Goal: Task Accomplishment & Management: Manage account settings

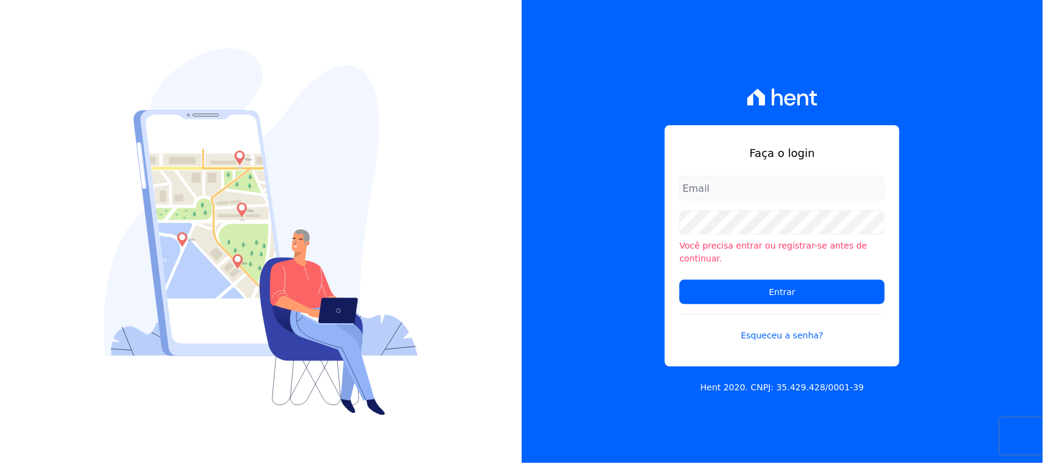
click at [734, 208] on form "Você precisa entrar ou registrar-se antes de continuar. Entrar Esqueceu a senha?" at bounding box center [782, 266] width 205 height 181
click at [737, 197] on input "email" at bounding box center [782, 188] width 205 height 24
type input "[EMAIL_ADDRESS][DOMAIN_NAME]"
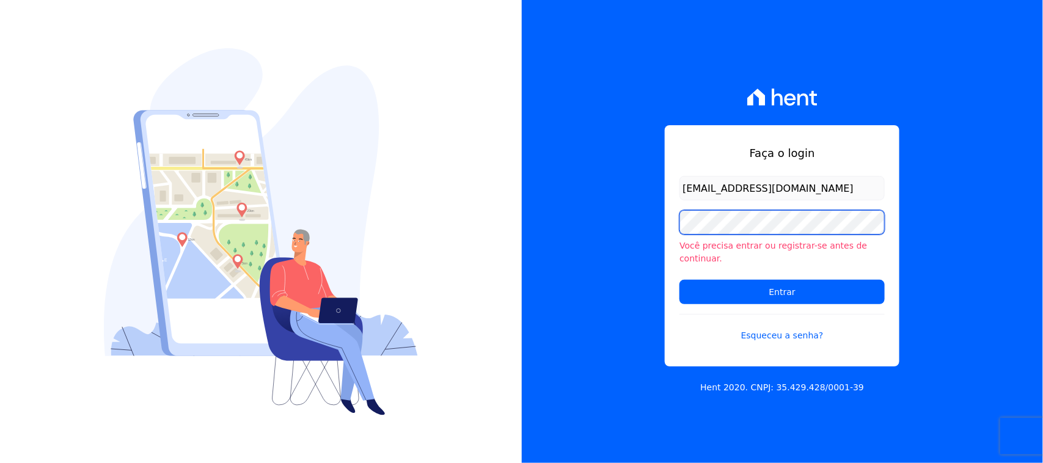
click at [680, 280] on input "Entrar" at bounding box center [782, 292] width 205 height 24
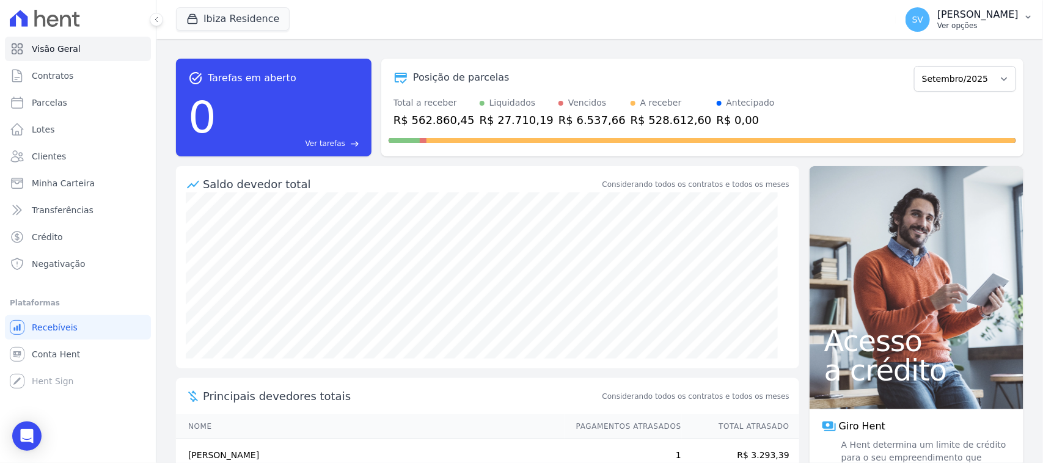
click at [906, 13] on div "SV SHIRLEY VANESSA SOUSA ALVES Ver opções" at bounding box center [962, 19] width 113 height 24
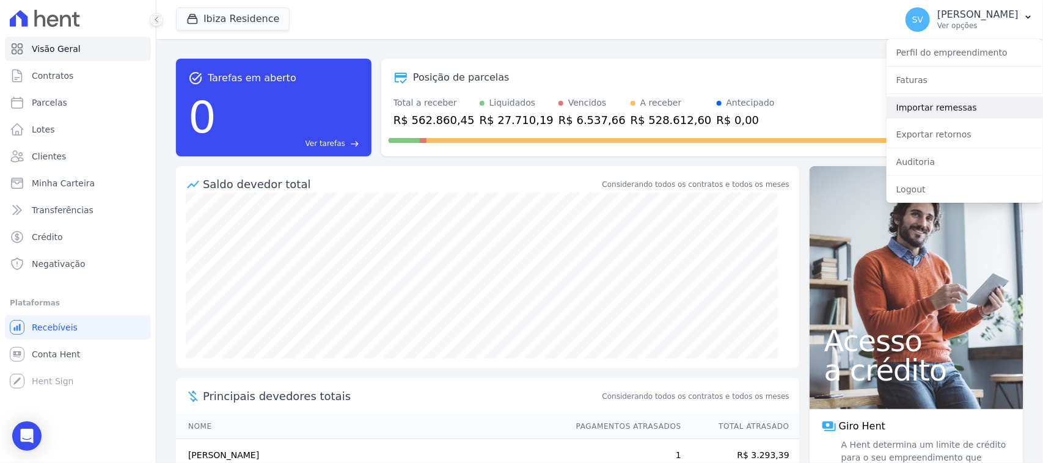
click at [962, 114] on link "Importar remessas" at bounding box center [965, 108] width 156 height 22
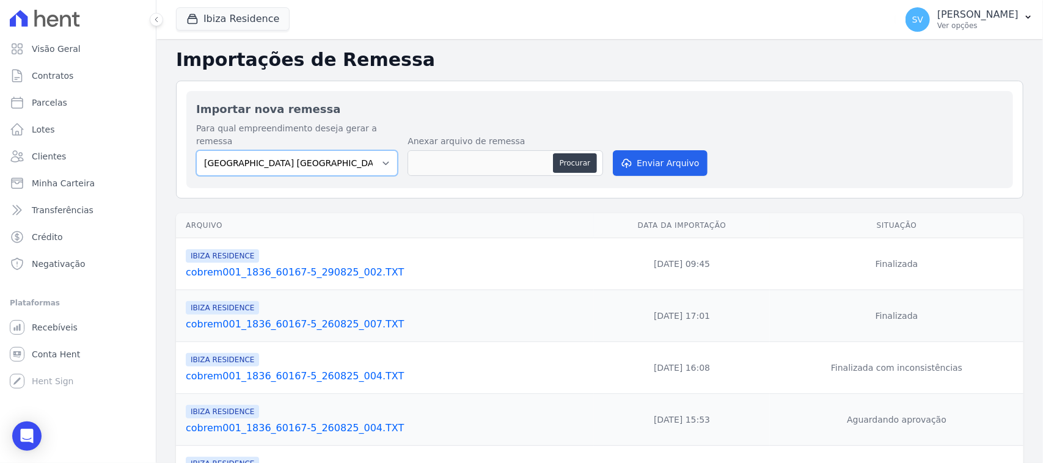
click at [368, 159] on select "BAHAMAS EAST VILLAGE COMPLEXO RESIDENCIAL CUIABÁ 300 - JOÃO DE BARRO IBIZA RESI…" at bounding box center [297, 163] width 202 height 26
select select "a999329b-d322-46c5-b2df-9163b092fb9b"
click at [196, 150] on select "BAHAMAS EAST VILLAGE COMPLEXO RESIDENCIAL CUIABÁ 300 - JOÃO DE BARRO IBIZA RESI…" at bounding box center [297, 163] width 202 height 26
click at [579, 153] on button "Procurar" at bounding box center [575, 163] width 44 height 20
type input "cobrem001_1836_60167-5_090925_008.TXT"
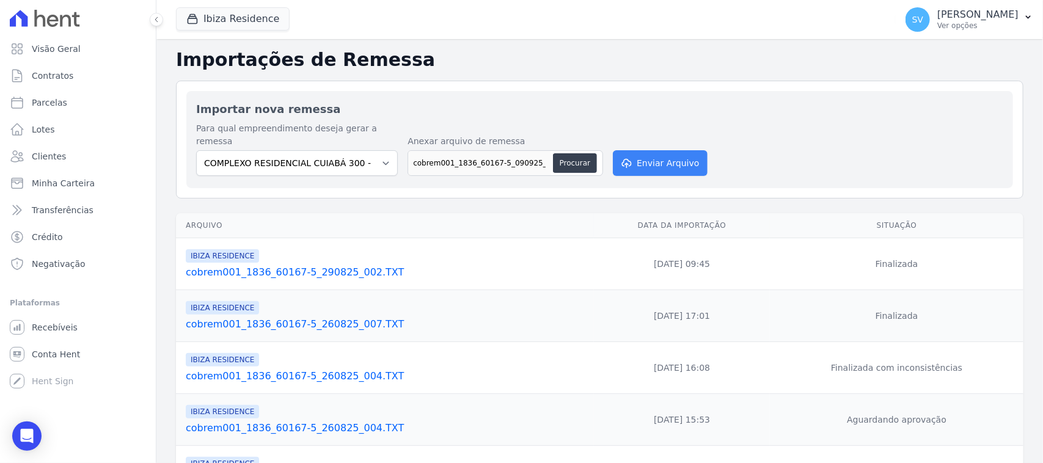
drag, startPoint x: 661, startPoint y: 135, endPoint x: 658, endPoint y: 147, distance: 12.2
click at [662, 136] on div "Para qual empreendimento deseja gerar a remessa BAHAMAS EAST VILLAGE COMPLEXO R…" at bounding box center [599, 150] width 807 height 56
click at [657, 150] on button "Enviar Arquivo" at bounding box center [660, 163] width 94 height 26
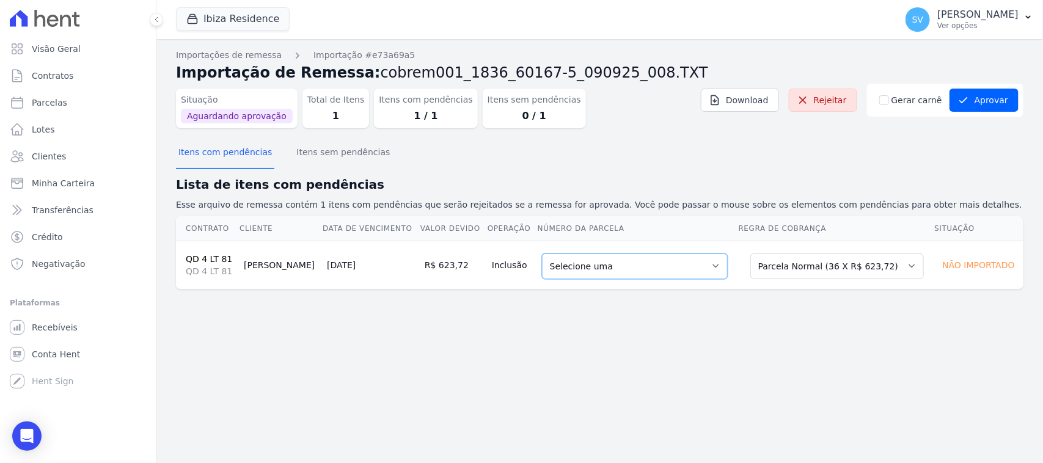
click at [636, 275] on select "Selecione uma 2 - 10/06/2025 - R$ 607,16 - Agendado 6 - 10/10/2025 - R$ 623,72 …" at bounding box center [635, 267] width 186 height 26
click at [618, 340] on div "Importações de remessa Importação #e73a69a5 Importação de Remessa: cobrem001_18…" at bounding box center [599, 251] width 887 height 424
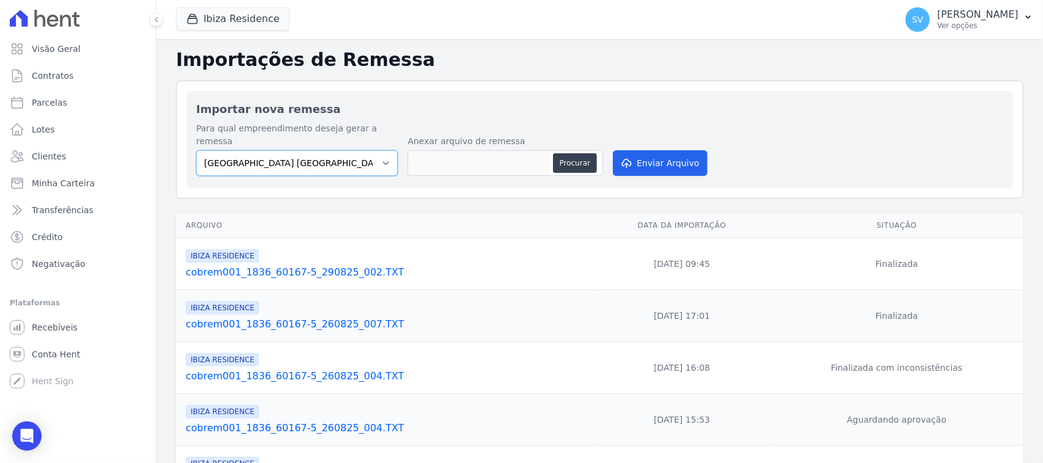
click at [318, 154] on select "BAHAMAS EAST VILLAGE COMPLEXO RESIDENCIAL CUIABÁ 300 - JOÃO DE BARRO IBIZA RESI…" at bounding box center [297, 163] width 202 height 26
click at [108, 92] on link "Parcelas" at bounding box center [78, 102] width 146 height 24
select select
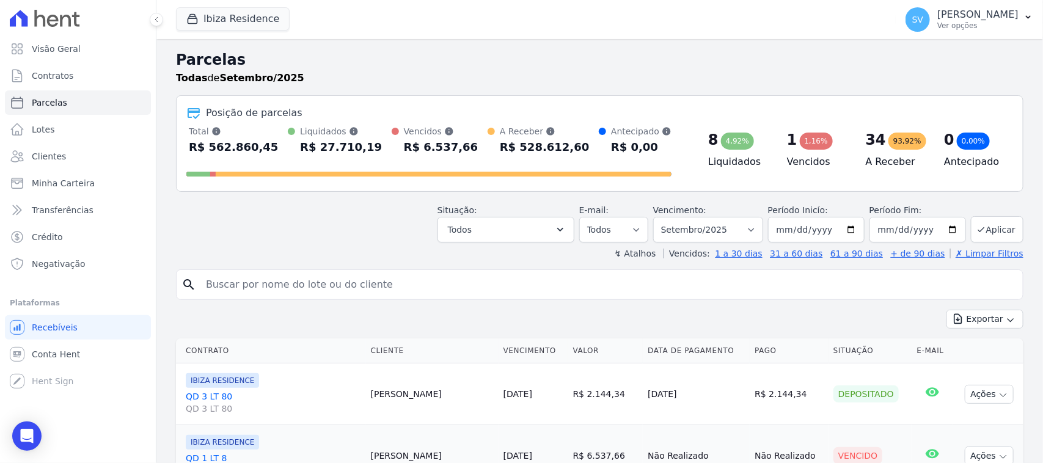
drag, startPoint x: 447, startPoint y: 286, endPoint x: 450, endPoint y: 274, distance: 12.8
click at [447, 286] on input "search" at bounding box center [608, 285] width 819 height 24
click at [312, 287] on input "search" at bounding box center [608, 285] width 819 height 24
type input "CARLOS HENRIQUE NOGUEIRA LIMA"
select select
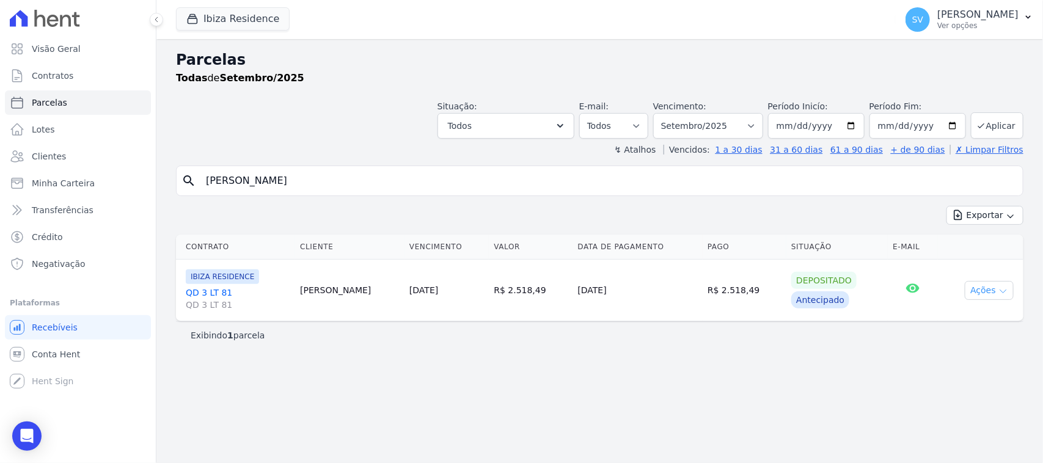
click at [990, 296] on button "Ações" at bounding box center [989, 290] width 49 height 19
click at [819, 367] on div "Parcelas Todas de Setembro/2025 Situação: Agendado Em Aberto Pago Processando C…" at bounding box center [599, 251] width 887 height 424
drag, startPoint x: 456, startPoint y: 174, endPoint x: 293, endPoint y: 182, distance: 163.3
click at [293, 182] on input "CARLOS HENRIQUE NOGUEIRA LIMA" at bounding box center [608, 181] width 819 height 24
type input "CARLOS HENRIQUE de arruda"
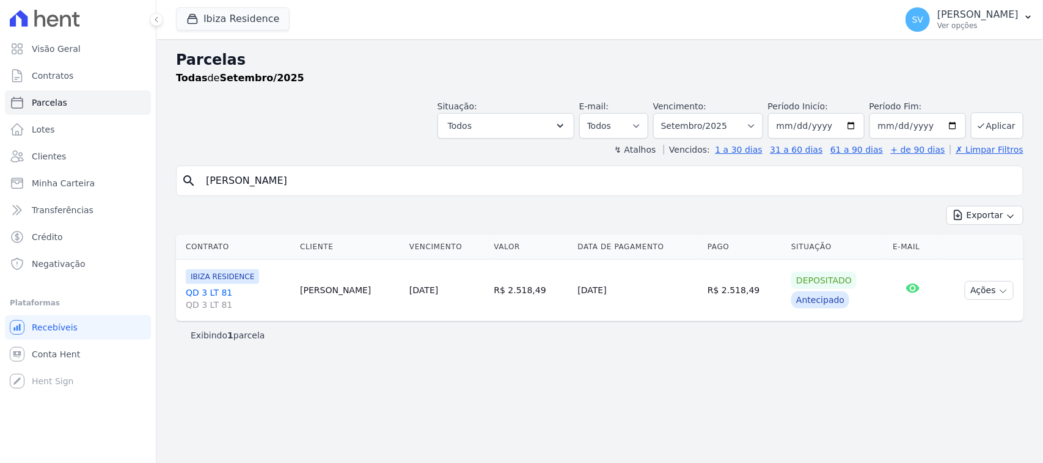
select select
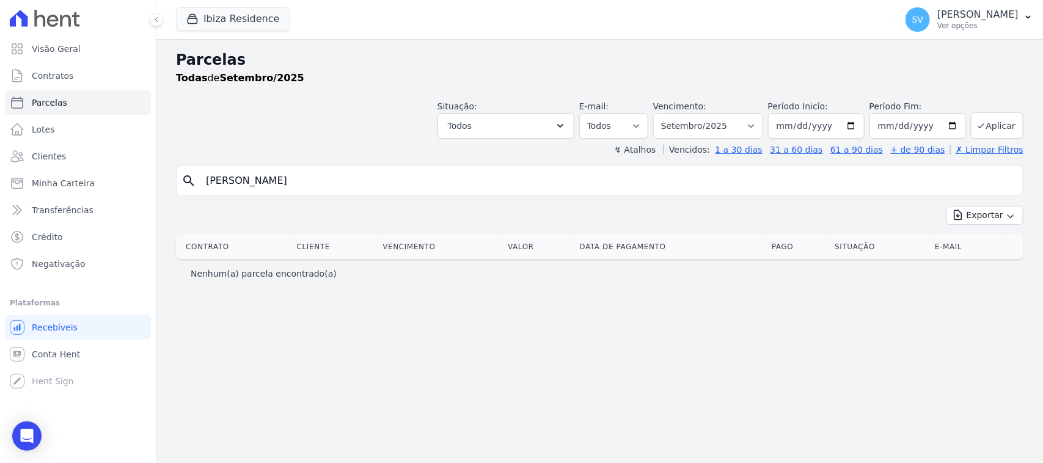
click at [361, 179] on input "CARLOS HENRIQUE de arruda" at bounding box center [608, 181] width 819 height 24
click at [417, 188] on input "CARLOS HENRIQUE de arruda" at bounding box center [608, 181] width 819 height 24
select select
click at [937, 7] on div "SV SHIRLEY VANESSA SOUSA ALVES Ver opções" at bounding box center [962, 19] width 113 height 24
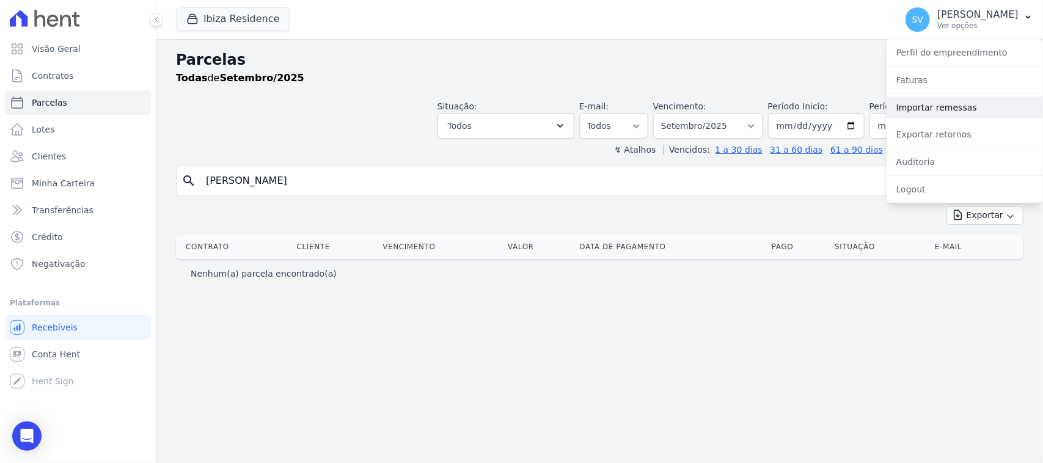
click at [937, 110] on link "Importar remessas" at bounding box center [965, 108] width 156 height 22
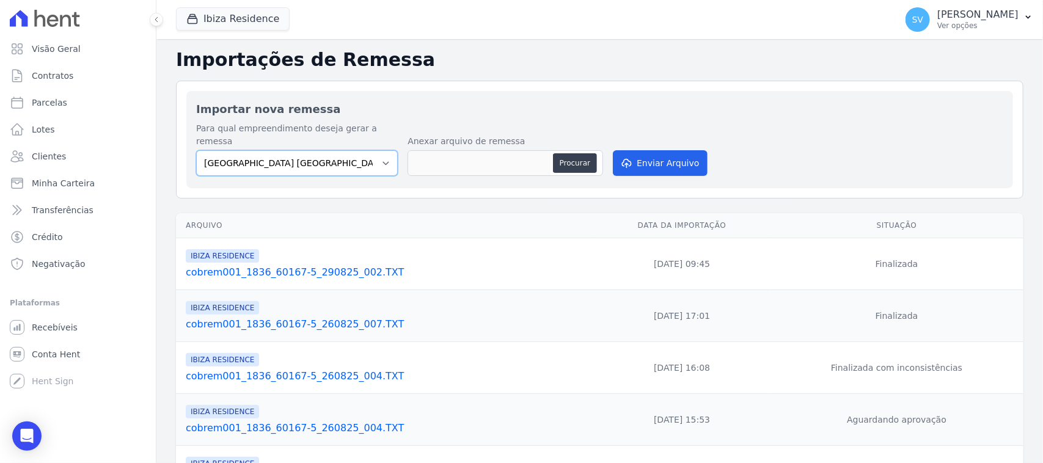
click at [325, 150] on select "BAHAMAS EAST VILLAGE COMPLEXO RESIDENCIAL CUIABÁ 300 - JOÃO DE BARRO IBIZA RESI…" at bounding box center [297, 163] width 202 height 26
click at [196, 150] on select "BAHAMAS EAST VILLAGE COMPLEXO RESIDENCIAL CUIABÁ 300 - JOÃO DE BARRO IBIZA RESI…" at bounding box center [297, 163] width 202 height 26
drag, startPoint x: 318, startPoint y: 147, endPoint x: 318, endPoint y: 161, distance: 14.1
click at [318, 150] on select "BAHAMAS EAST VILLAGE COMPLEXO RESIDENCIAL CUIABÁ 300 - JOÃO DE BARRO IBIZA RESI…" at bounding box center [297, 163] width 202 height 26
select select "a999329b-d322-46c5-b2df-9163b092fb9b"
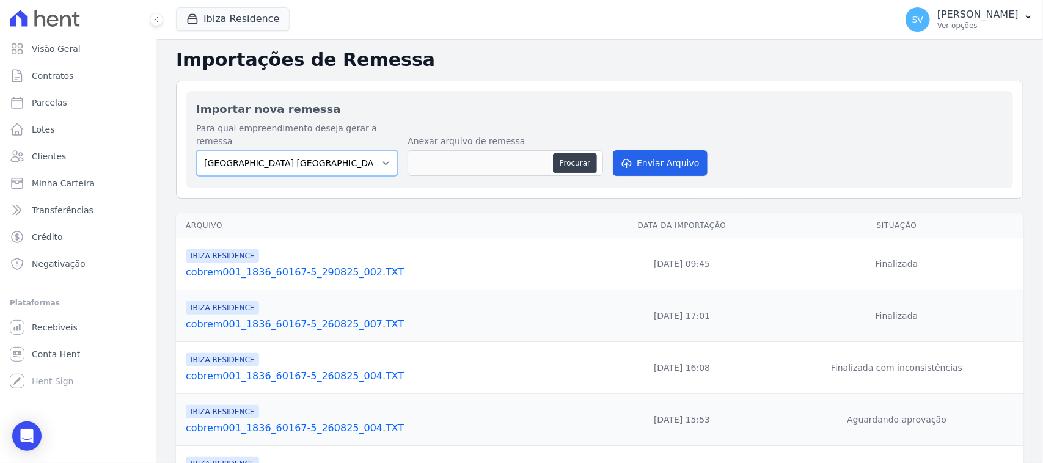
click at [196, 150] on select "BAHAMAS EAST VILLAGE COMPLEXO RESIDENCIAL CUIABÁ 300 - JOÃO DE BARRO IBIZA RESI…" at bounding box center [297, 163] width 202 height 26
click at [560, 156] on button "Procurar" at bounding box center [575, 163] width 44 height 20
type input "cobrem001_1836_60167-5_090925_008.TXT"
click at [661, 150] on button "Enviar Arquivo" at bounding box center [660, 163] width 94 height 26
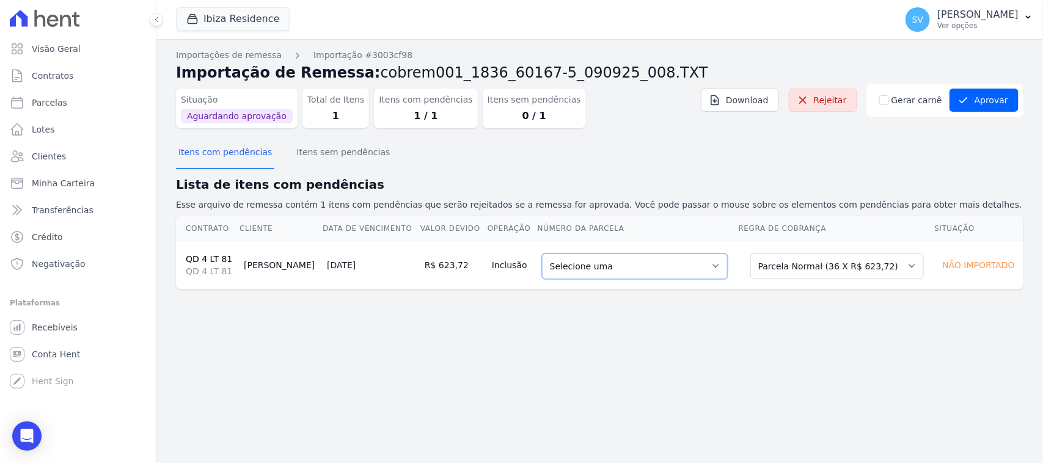
click at [625, 255] on select "Selecione uma 2 - 10/06/2025 - R$ 607,16 - Agendado 6 - 10/10/2025 - R$ 623,72 …" at bounding box center [635, 267] width 186 height 26
click at [670, 270] on select "Selecione uma 2 - 10/06/2025 - R$ 607,16 - Agendado 6 - 10/10/2025 - R$ 623,72 …" at bounding box center [635, 267] width 186 height 26
click at [857, 345] on div "Importações de remessa Importação #3003cf98 Importação de Remessa: cobrem001_18…" at bounding box center [599, 251] width 887 height 424
click at [1003, 103] on button "Aprovar" at bounding box center [984, 100] width 69 height 23
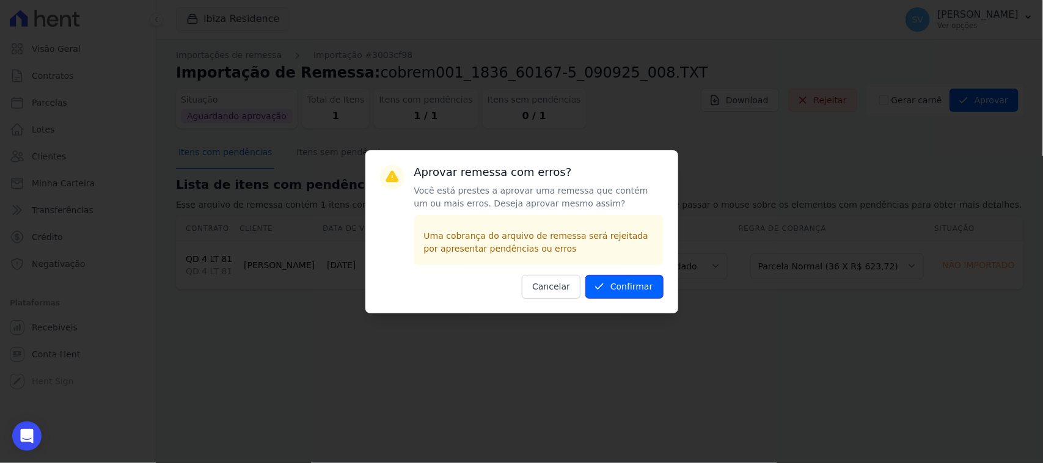
click at [625, 287] on button "Confirmar" at bounding box center [624, 287] width 78 height 24
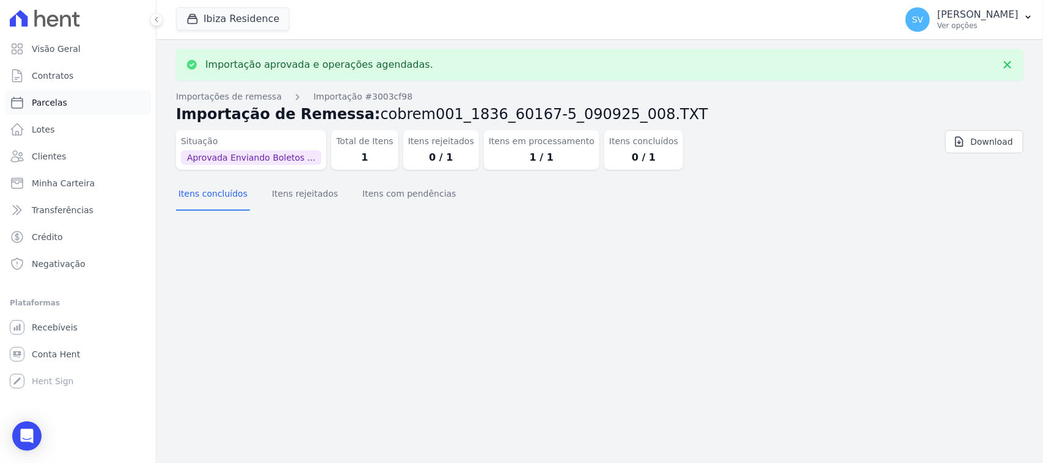
click at [98, 90] on link "Parcelas" at bounding box center [78, 102] width 146 height 24
select select
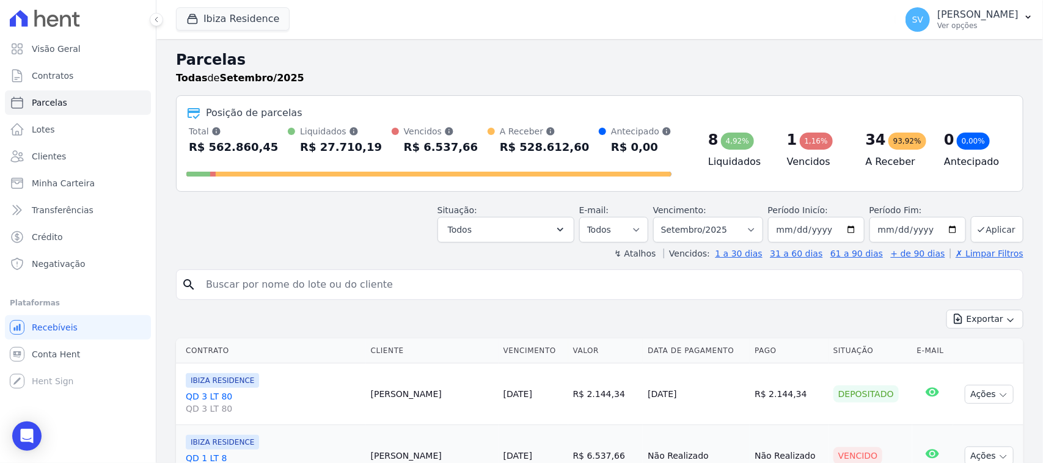
click at [546, 273] on input "search" at bounding box center [608, 285] width 819 height 24
type input "[PERSON_NAME] DE [PERSON_NAME]"
select select
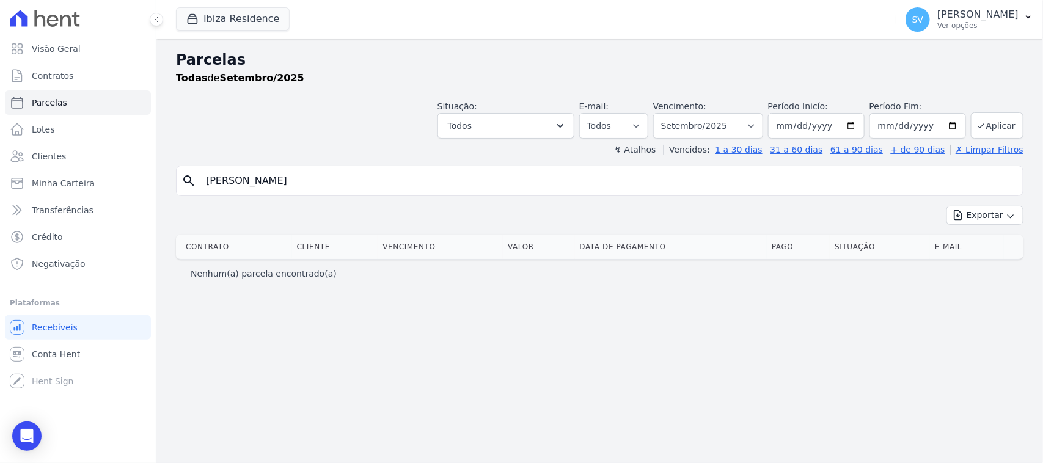
click at [472, 177] on input "[PERSON_NAME]" at bounding box center [608, 181] width 819 height 24
select select
click at [398, 186] on input "[PERSON_NAME] DE [PERSON_NAME]" at bounding box center [608, 181] width 819 height 24
type input "[PERSON_NAME] DE [PERSON_NAME]"
select select
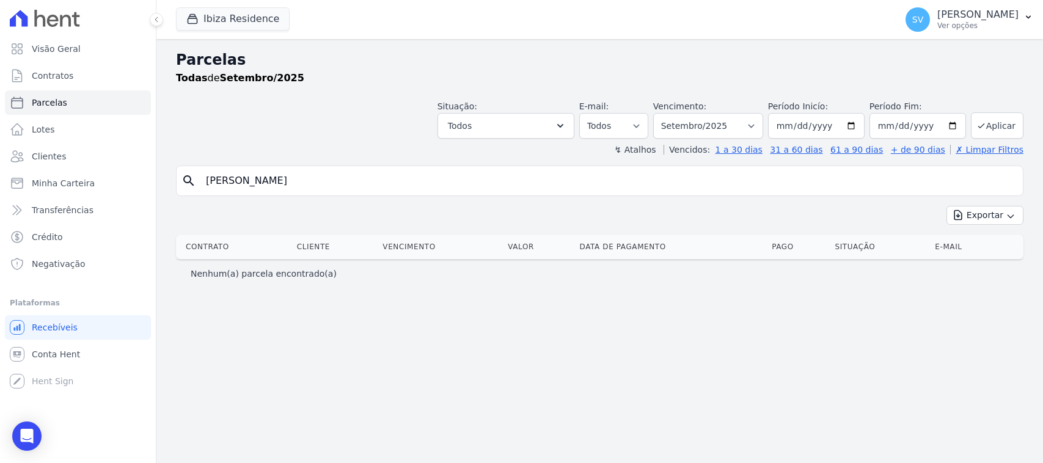
select select
click at [444, 185] on input "[PERSON_NAME]" at bounding box center [608, 181] width 819 height 24
drag, startPoint x: 444, startPoint y: 183, endPoint x: 153, endPoint y: 200, distance: 292.0
click at [153, 200] on div "Visão Geral Contratos Parcelas Lotes Clientes Minha Carteira Transferências Cré…" at bounding box center [521, 231] width 1043 height 463
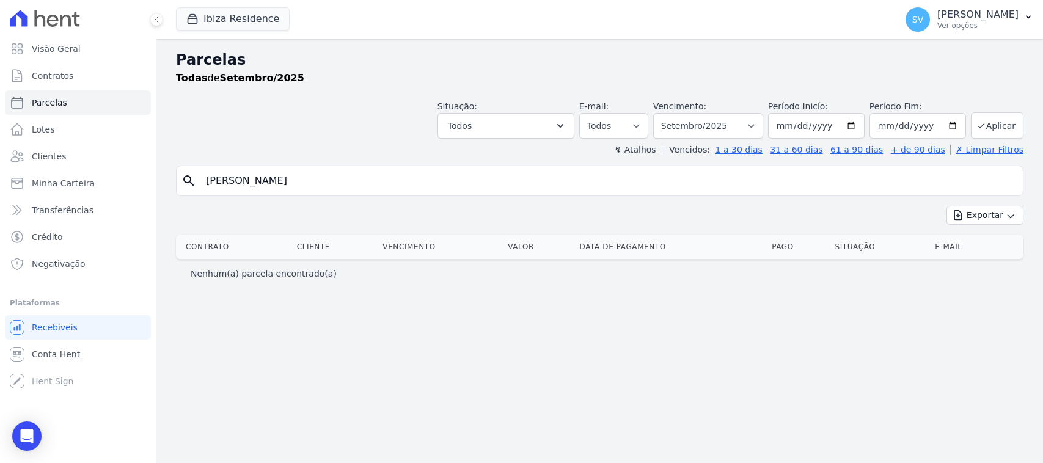
select select
click at [722, 175] on input "[PERSON_NAME]" at bounding box center [608, 181] width 819 height 24
select select
drag, startPoint x: 377, startPoint y: 171, endPoint x: 350, endPoint y: 163, distance: 28.6
click at [190, 179] on div "search [PERSON_NAME]" at bounding box center [600, 181] width 848 height 31
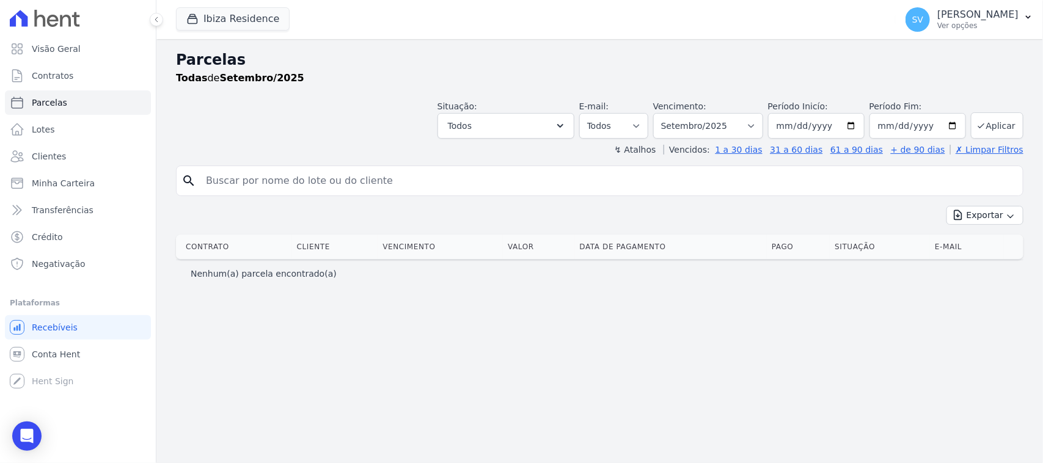
click at [723, 178] on input "search" at bounding box center [608, 181] width 819 height 24
paste input "d"
type input "[PERSON_NAME]"
select select
click at [862, 184] on input "[PERSON_NAME]" at bounding box center [608, 181] width 819 height 24
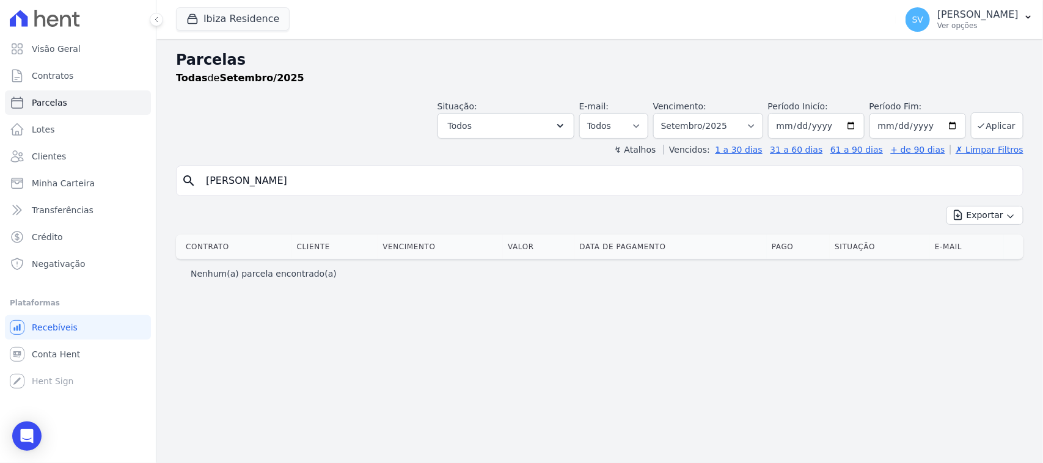
click at [862, 185] on input "[PERSON_NAME]" at bounding box center [608, 181] width 819 height 24
click at [519, 196] on div "search [PERSON_NAME]" at bounding box center [600, 181] width 848 height 31
select select
drag, startPoint x: 257, startPoint y: 13, endPoint x: 247, endPoint y: 13, distance: 9.2
click at [249, 14] on button "Ibiza Residence" at bounding box center [233, 18] width 114 height 23
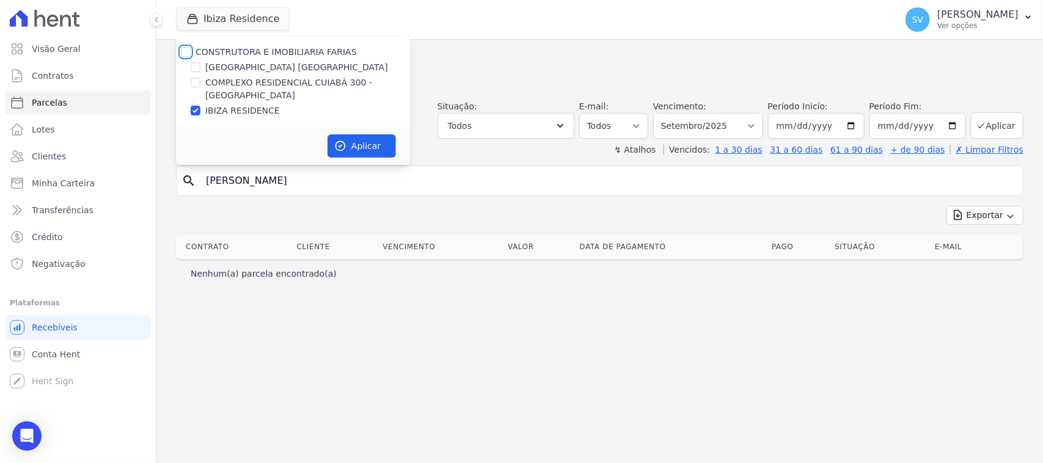
click at [186, 49] on input "CONSTRUTORA E IMOBILIARIA FARIAS" at bounding box center [186, 52] width 10 height 10
checkbox input "true"
click at [339, 145] on icon "button" at bounding box center [340, 146] width 12 height 12
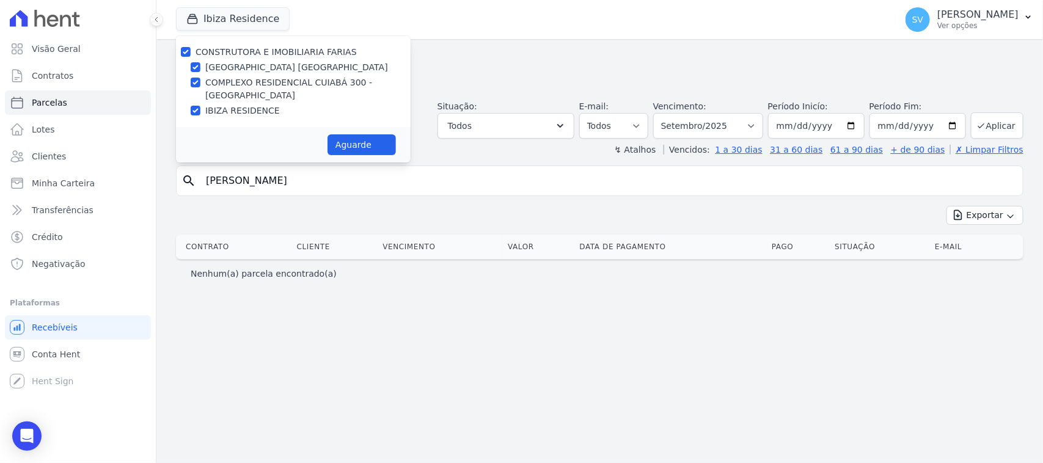
select select
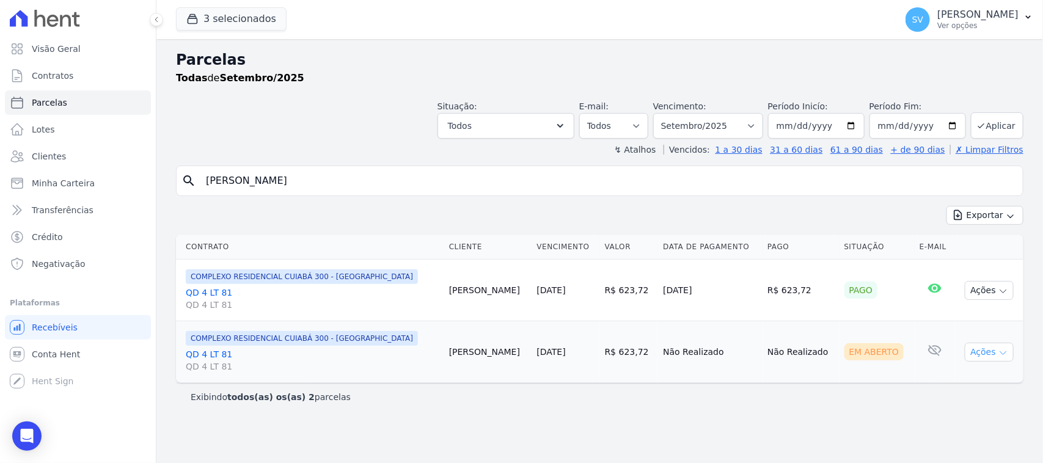
click at [984, 351] on button "Ações" at bounding box center [989, 352] width 49 height 19
click at [955, 381] on link "Ver boleto" at bounding box center [984, 380] width 117 height 23
